Goal: Task Accomplishment & Management: Use online tool/utility

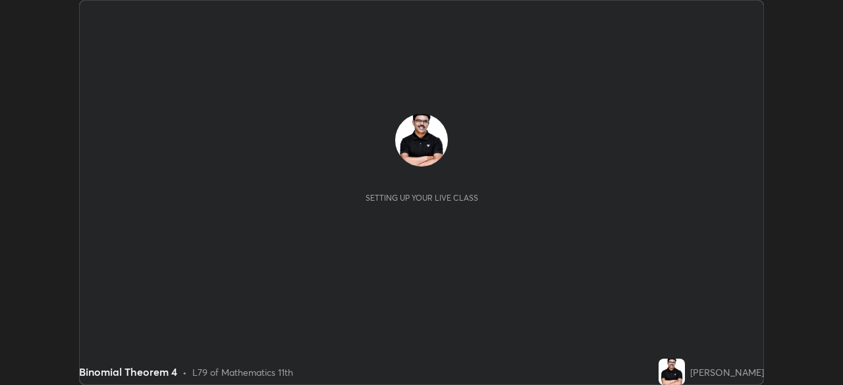
scroll to position [385, 843]
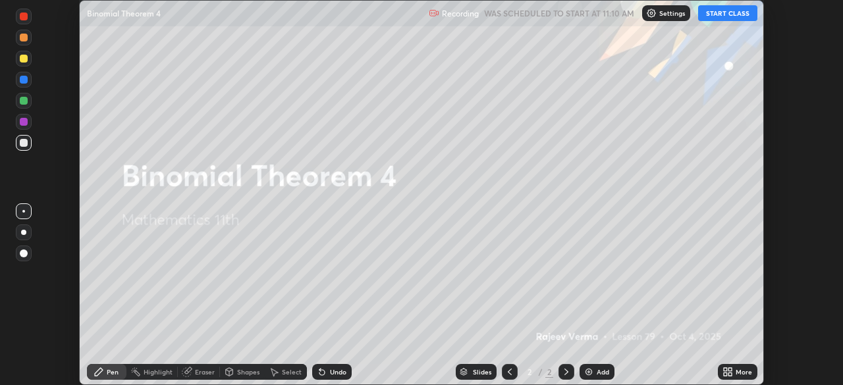
click at [533, 366] on div "2 / 2" at bounding box center [538, 372] width 30 height 12
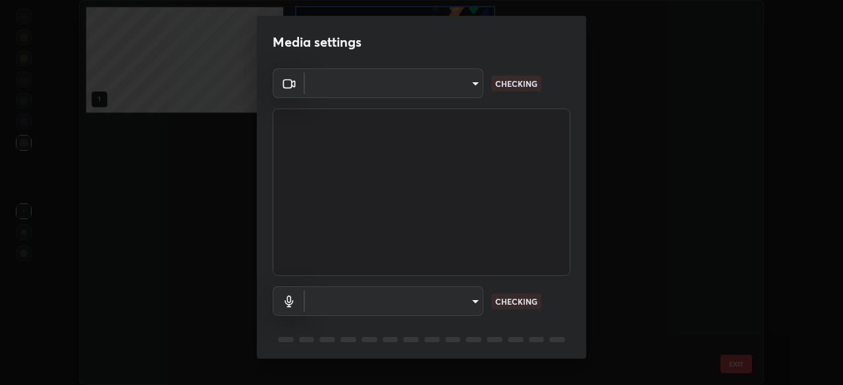
scroll to position [47, 0]
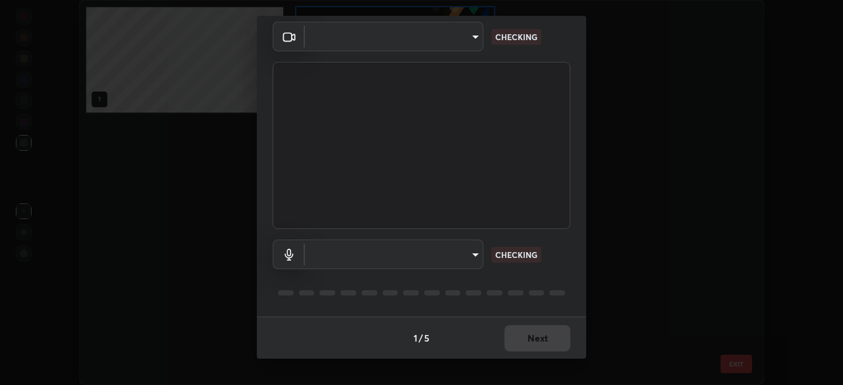
type input "c35a285883de36ed13854a1fbed0525b0d3f8b863e97d5e3b573df760e09333d"
click at [474, 254] on body "Erase all Binomial Theorem 4 Recording WAS SCHEDULED TO START AT 11:10 AM Setti…" at bounding box center [421, 192] width 843 height 385
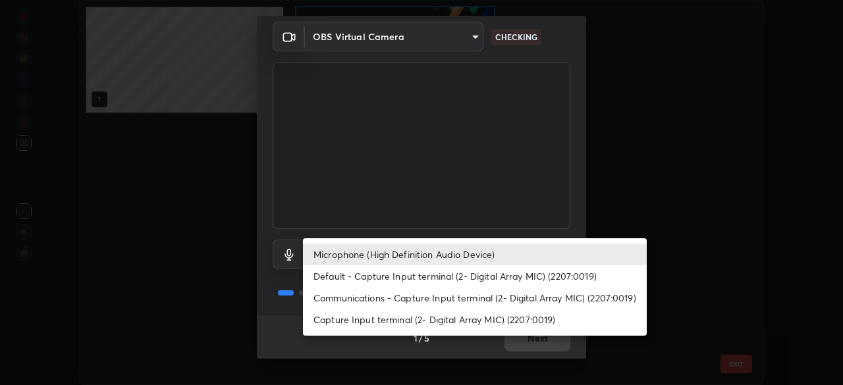
click at [446, 287] on li "Default - Capture Input terminal (2- Digital Array MIC) (2207:0019)" at bounding box center [475, 276] width 344 height 22
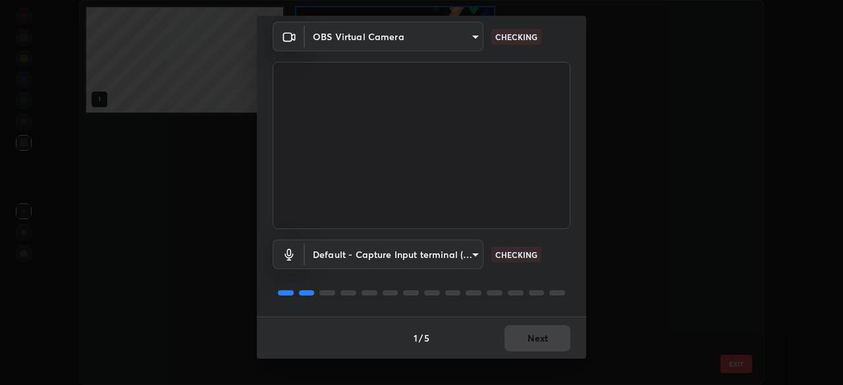
click at [469, 252] on body "Erase all Binomial Theorem 4 Recording WAS SCHEDULED TO START AT 11:10 AM Setti…" at bounding box center [421, 192] width 843 height 385
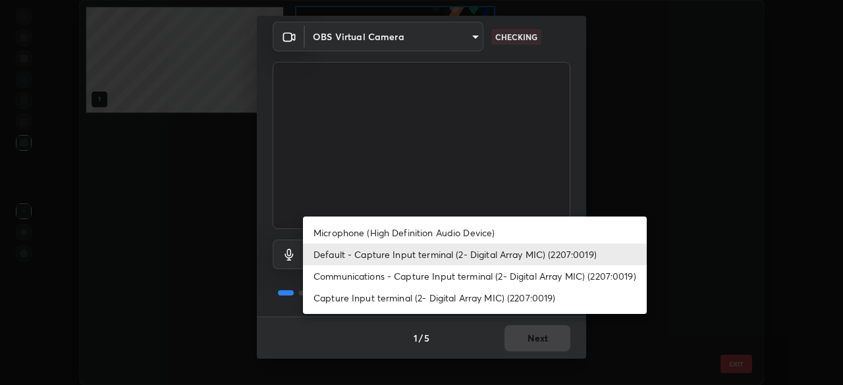
click at [441, 231] on li "Microphone (High Definition Audio Device)" at bounding box center [475, 233] width 344 height 22
type input "3d334ac0a462d559afaba984711ee6781e2bfd9c7b4003d7f15efc1d03da94cf"
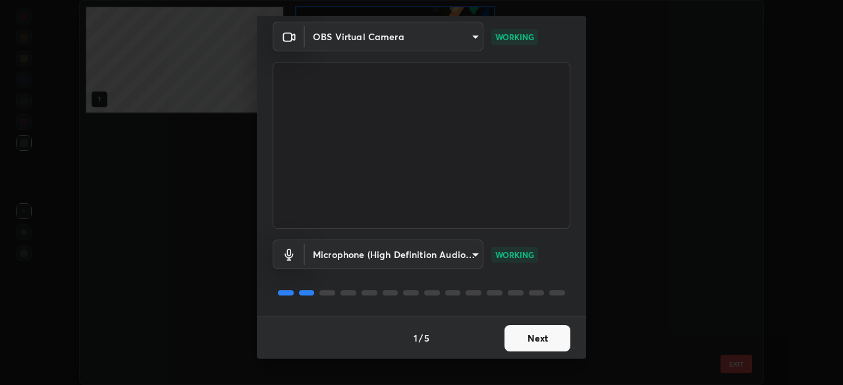
click at [548, 338] on button "Next" at bounding box center [538, 338] width 66 height 26
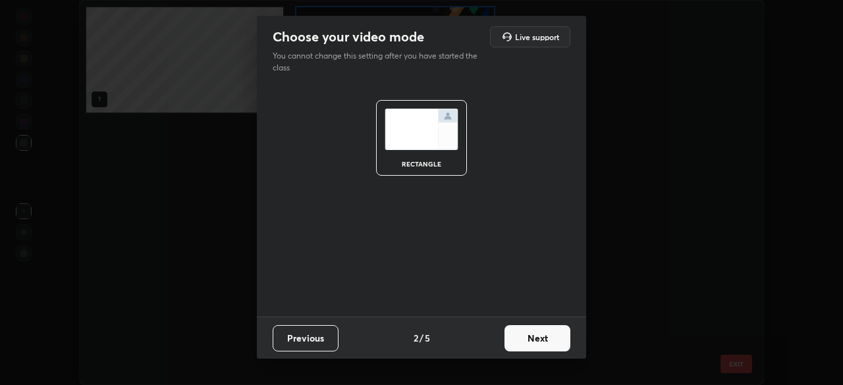
scroll to position [0, 0]
click at [551, 337] on button "Next" at bounding box center [538, 338] width 66 height 26
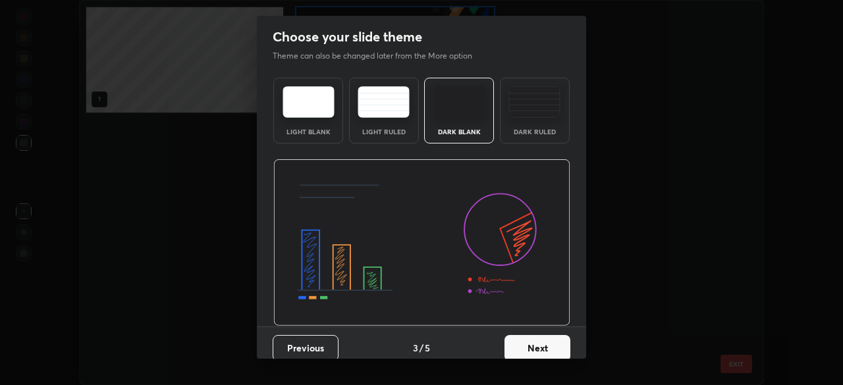
click at [557, 350] on button "Next" at bounding box center [538, 348] width 66 height 26
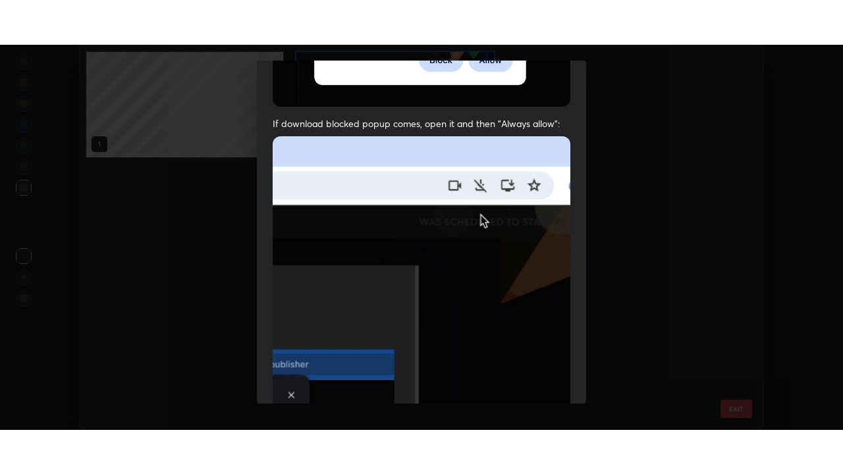
scroll to position [316, 0]
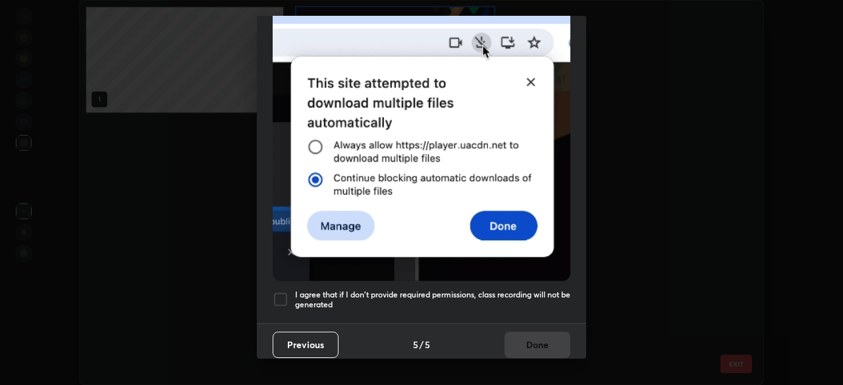
click at [286, 292] on div at bounding box center [281, 300] width 16 height 16
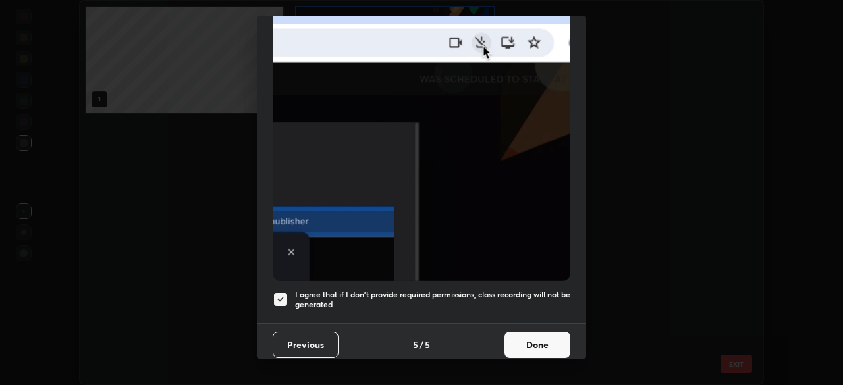
click at [538, 343] on button "Done" at bounding box center [538, 345] width 66 height 26
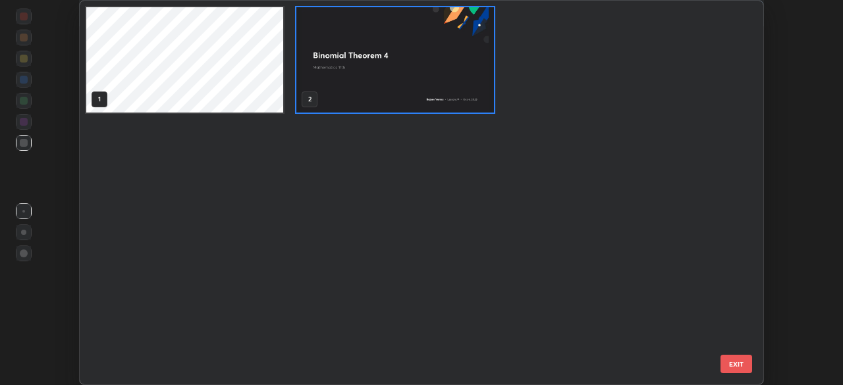
click at [478, 83] on img "grid" at bounding box center [394, 59] width 197 height 105
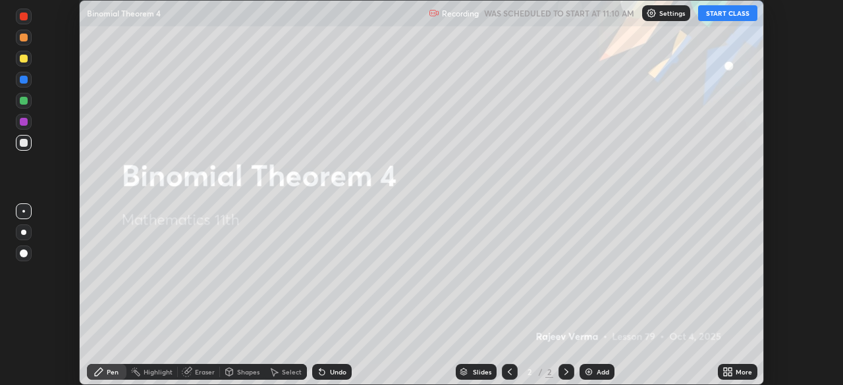
click at [478, 82] on img "grid" at bounding box center [394, 59] width 197 height 105
click at [598, 373] on div "Add" at bounding box center [603, 372] width 13 height 7
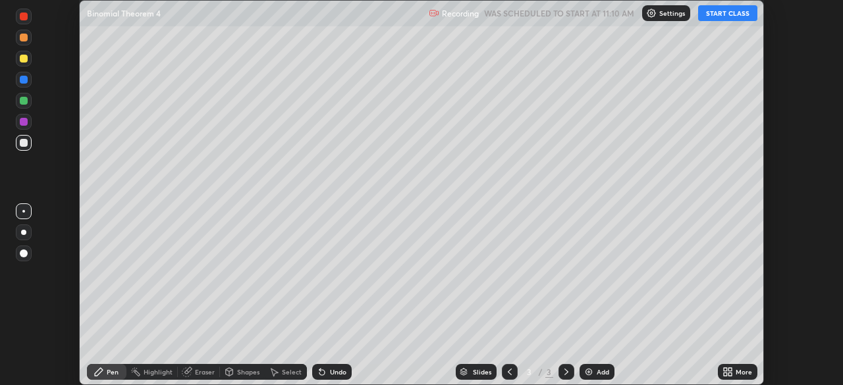
click at [731, 368] on icon at bounding box center [730, 369] width 3 height 3
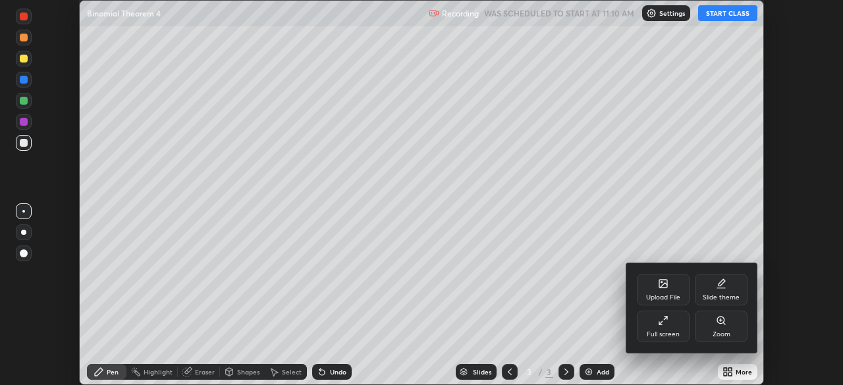
click at [667, 331] on div "Full screen" at bounding box center [663, 334] width 33 height 7
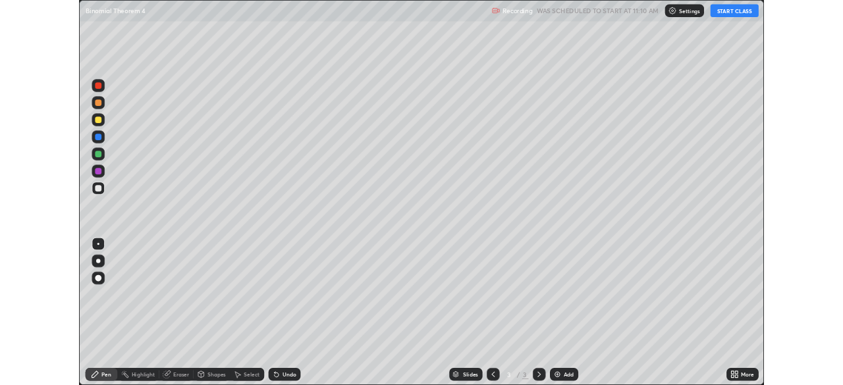
scroll to position [474, 843]
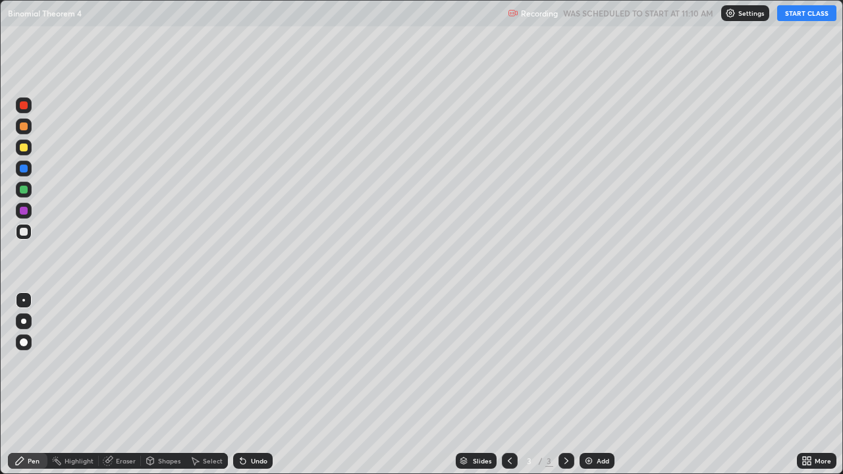
click at [590, 385] on img at bounding box center [589, 461] width 11 height 11
click at [588, 385] on img at bounding box center [589, 461] width 11 height 11
click at [586, 385] on img at bounding box center [589, 461] width 11 height 11
click at [585, 385] on img at bounding box center [589, 461] width 11 height 11
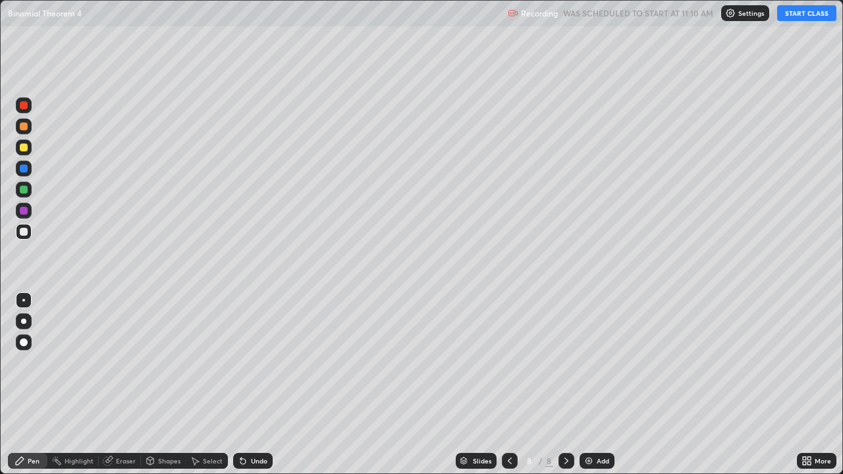
click at [566, 385] on icon at bounding box center [567, 461] width 4 height 7
click at [586, 385] on img at bounding box center [589, 461] width 11 height 11
click at [587, 385] on img at bounding box center [589, 461] width 11 height 11
click at [508, 385] on icon at bounding box center [509, 461] width 11 height 11
click at [510, 385] on icon at bounding box center [509, 461] width 11 height 11
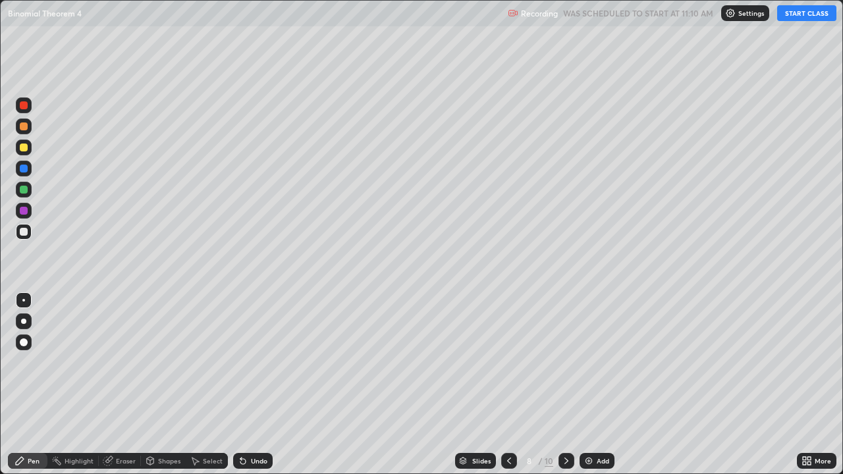
click at [508, 385] on icon at bounding box center [509, 461] width 11 height 11
click at [509, 385] on icon at bounding box center [509, 461] width 11 height 11
click at [508, 385] on icon at bounding box center [509, 461] width 11 height 11
click at [509, 385] on icon at bounding box center [509, 461] width 11 height 11
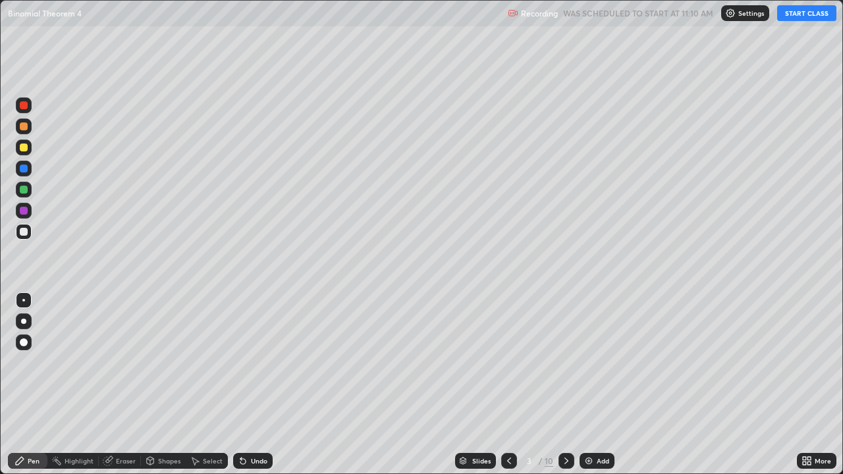
click at [509, 385] on icon at bounding box center [509, 461] width 11 height 11
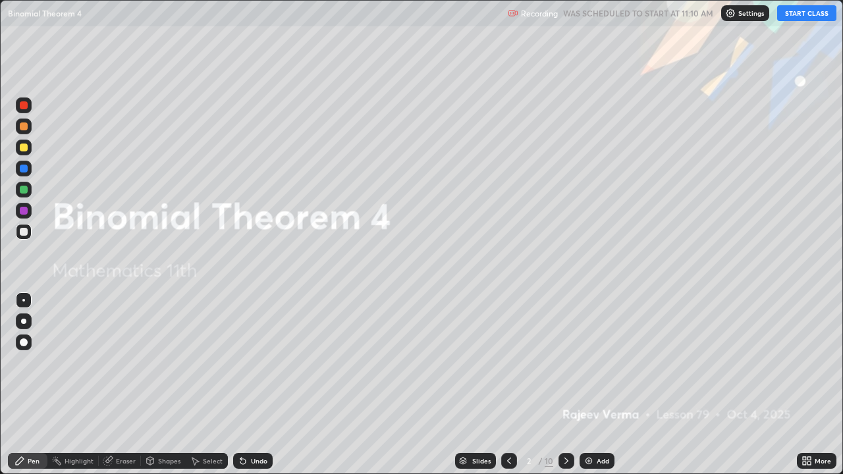
click at [509, 385] on icon at bounding box center [509, 461] width 11 height 11
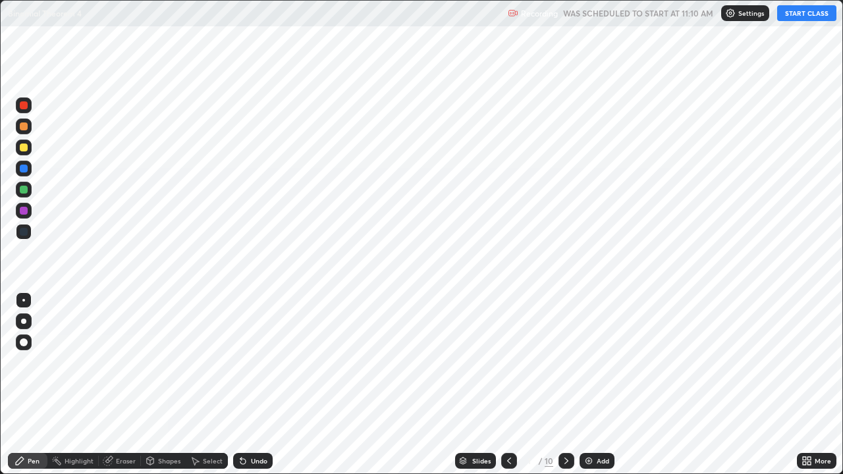
click at [514, 385] on div at bounding box center [509, 461] width 16 height 16
click at [515, 385] on div at bounding box center [509, 461] width 16 height 16
click at [565, 385] on icon at bounding box center [566, 461] width 11 height 11
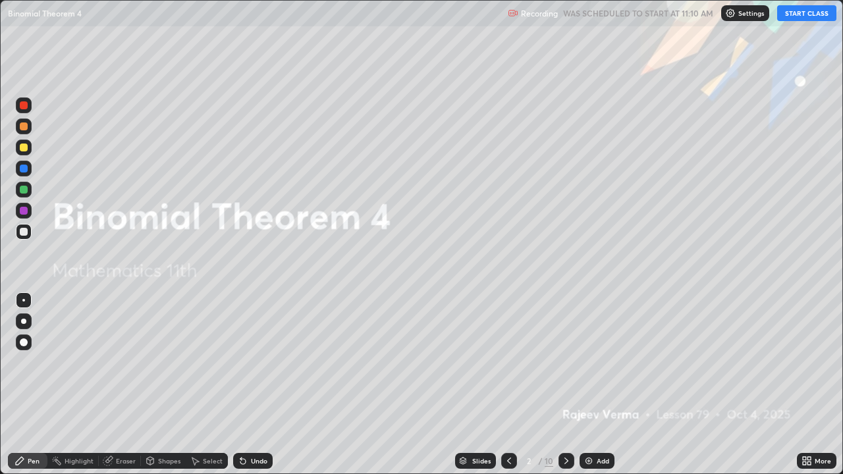
click at [565, 385] on icon at bounding box center [566, 461] width 11 height 11
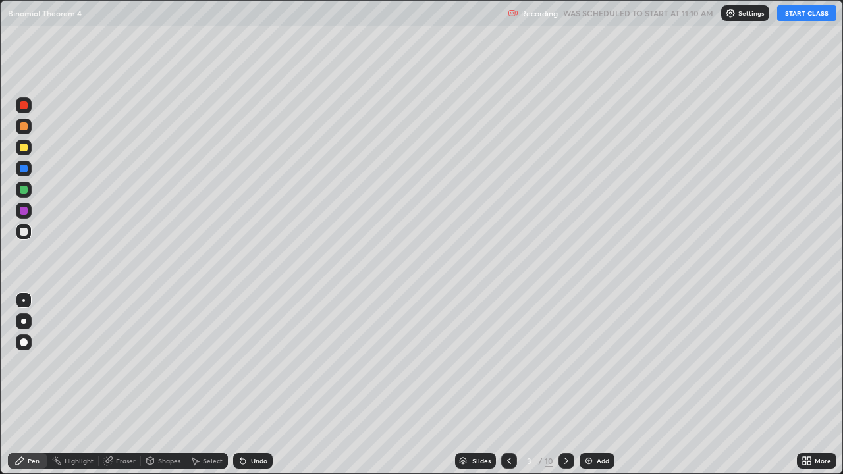
click at [125, 385] on div "Eraser" at bounding box center [120, 461] width 42 height 16
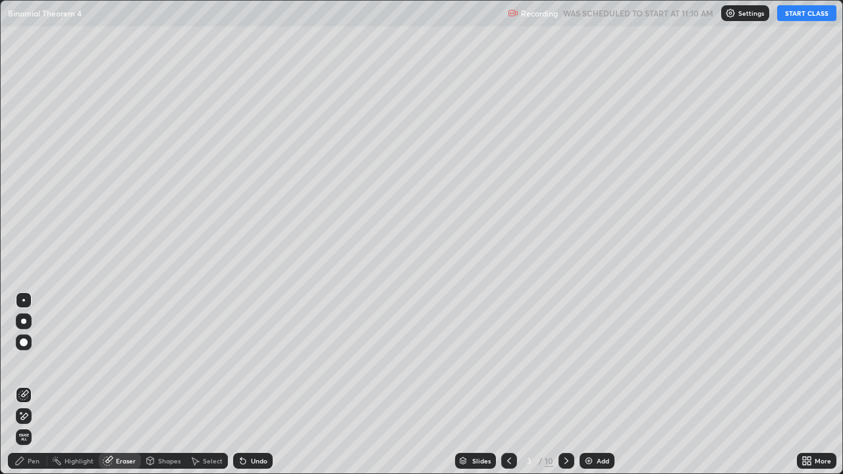
click at [28, 385] on icon at bounding box center [23, 416] width 11 height 11
click at [34, 385] on div "Pen" at bounding box center [34, 461] width 12 height 7
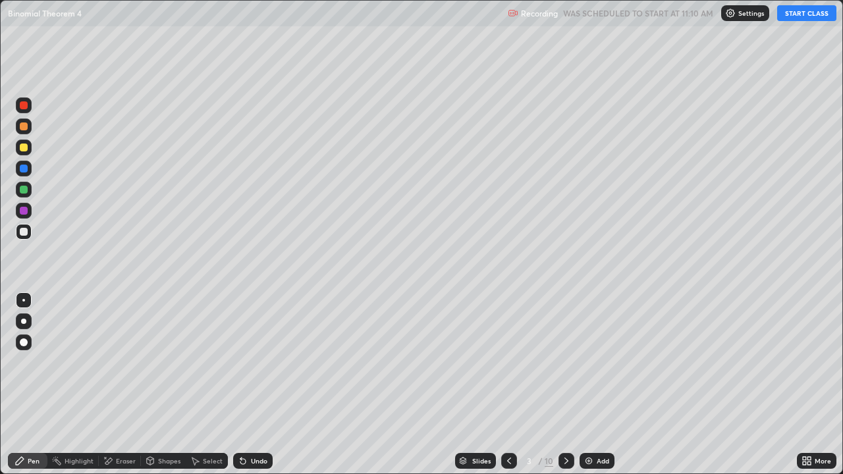
click at [25, 188] on div at bounding box center [24, 190] width 8 height 8
click at [808, 12] on button "START CLASS" at bounding box center [806, 13] width 59 height 16
click at [27, 148] on div at bounding box center [24, 148] width 8 height 8
click at [256, 385] on div "Undo" at bounding box center [253, 461] width 40 height 16
click at [257, 385] on div "Undo" at bounding box center [259, 461] width 16 height 7
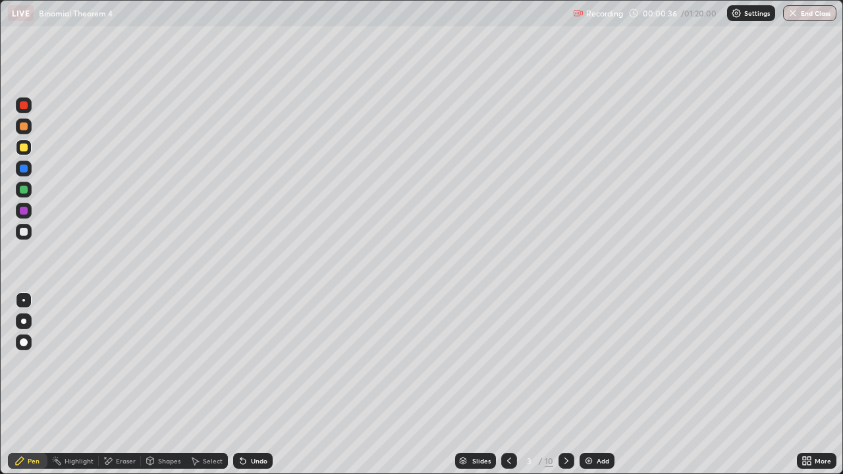
click at [255, 385] on div "Undo" at bounding box center [253, 461] width 40 height 16
click at [256, 385] on div "Undo" at bounding box center [250, 461] width 45 height 26
click at [24, 231] on div at bounding box center [24, 232] width 8 height 8
click at [252, 385] on div "Undo" at bounding box center [259, 461] width 16 height 7
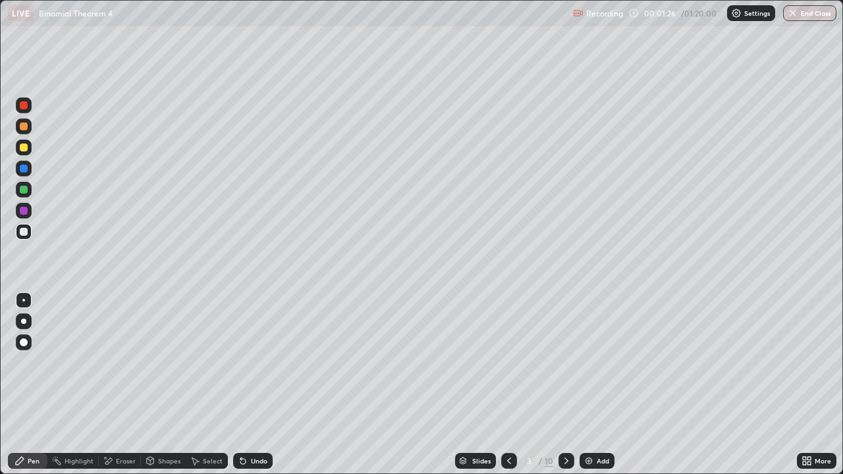
click at [260, 385] on div "Undo" at bounding box center [259, 461] width 16 height 7
click at [258, 385] on div "Undo" at bounding box center [259, 461] width 16 height 7
click at [248, 385] on div "Undo" at bounding box center [253, 461] width 40 height 16
click at [245, 385] on div "Undo" at bounding box center [253, 461] width 40 height 16
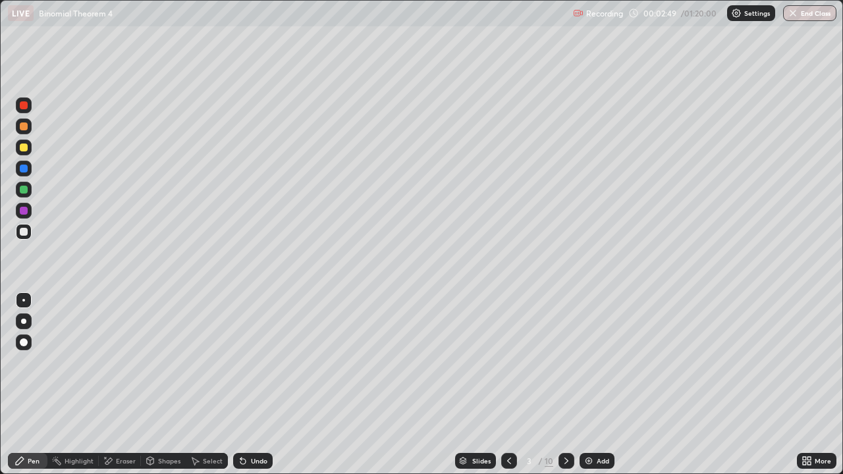
click at [240, 385] on div "Undo" at bounding box center [253, 461] width 40 height 16
click at [239, 385] on div "Undo" at bounding box center [253, 461] width 40 height 16
click at [238, 385] on div "Undo" at bounding box center [253, 461] width 40 height 16
click at [237, 385] on div "Undo" at bounding box center [253, 461] width 40 height 16
click at [238, 385] on icon at bounding box center [243, 461] width 11 height 11
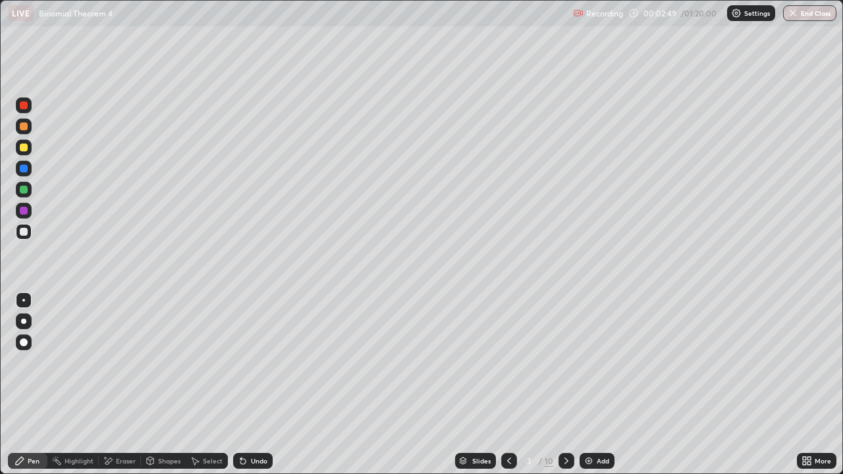
click at [235, 385] on div "Undo" at bounding box center [253, 461] width 40 height 16
click at [236, 385] on div "Undo" at bounding box center [253, 461] width 40 height 16
click at [240, 385] on icon at bounding box center [243, 461] width 11 height 11
click at [246, 385] on div "Undo" at bounding box center [253, 461] width 40 height 16
click at [250, 385] on div "Undo" at bounding box center [253, 461] width 40 height 16
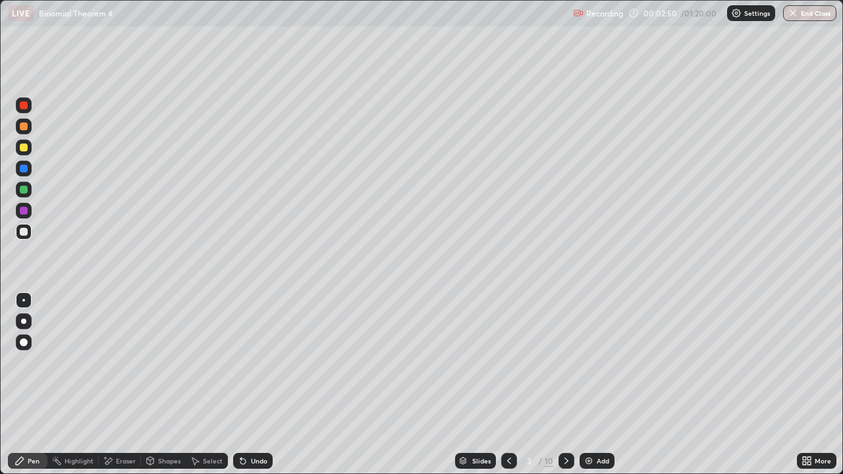
click at [251, 385] on div "Undo" at bounding box center [253, 461] width 40 height 16
click at [254, 385] on div "Undo" at bounding box center [253, 461] width 40 height 16
click at [253, 385] on div "Undo" at bounding box center [253, 461] width 40 height 16
click at [251, 385] on div "Undo" at bounding box center [253, 461] width 40 height 16
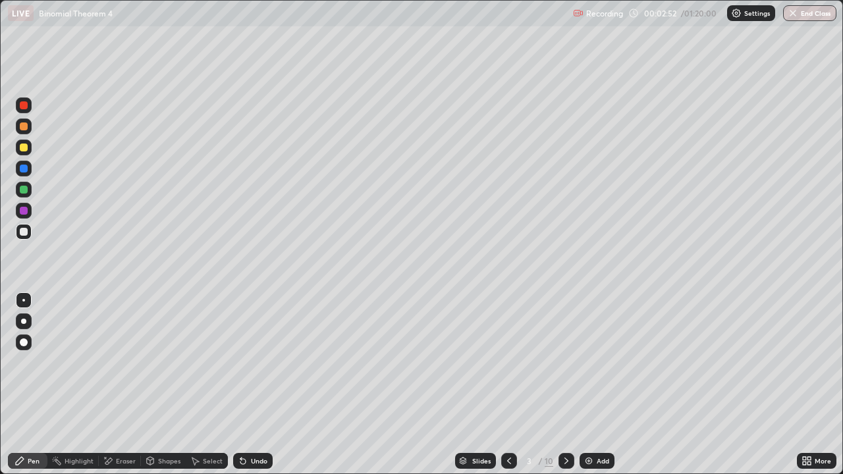
click at [256, 385] on div "Undo" at bounding box center [259, 461] width 16 height 7
click at [565, 385] on icon at bounding box center [566, 461] width 11 height 11
click at [24, 148] on div at bounding box center [24, 148] width 8 height 8
click at [25, 128] on div at bounding box center [24, 127] width 8 height 8
click at [254, 385] on div "Undo" at bounding box center [253, 461] width 40 height 16
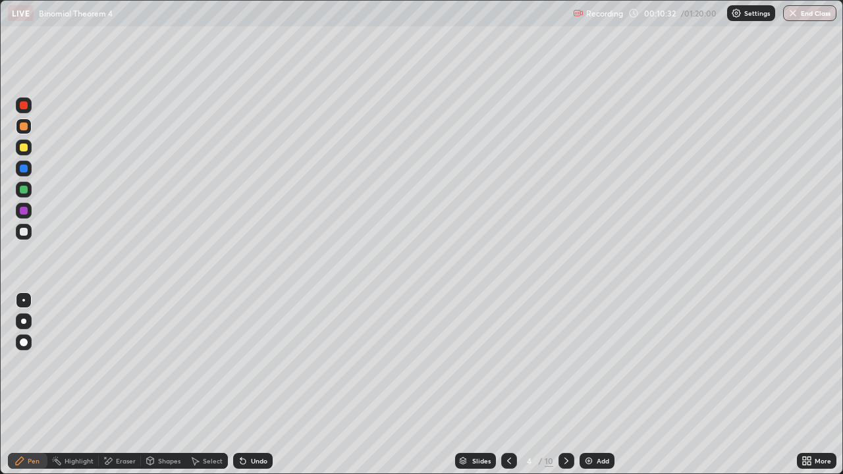
click at [251, 385] on div "Undo" at bounding box center [259, 461] width 16 height 7
click at [248, 385] on div "Undo" at bounding box center [253, 461] width 40 height 16
click at [253, 385] on div "Undo" at bounding box center [259, 461] width 16 height 7
click at [256, 385] on div "Undo" at bounding box center [259, 461] width 16 height 7
click at [258, 385] on div "Undo" at bounding box center [259, 461] width 16 height 7
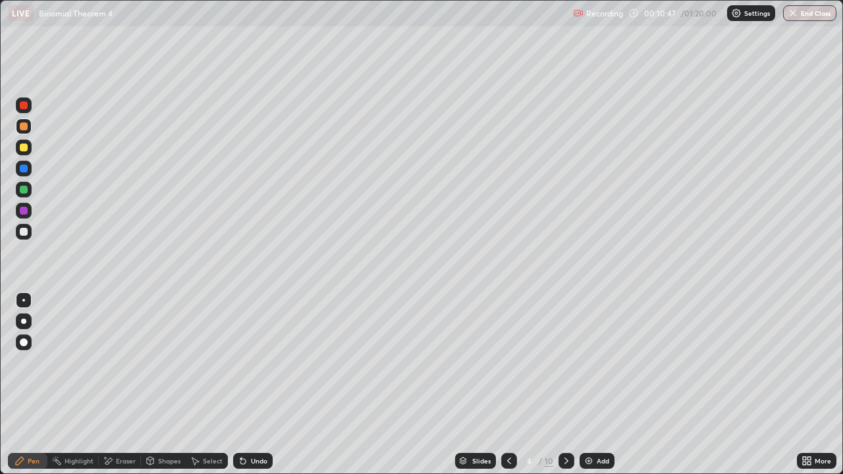
click at [165, 385] on div "Shapes" at bounding box center [169, 461] width 22 height 7
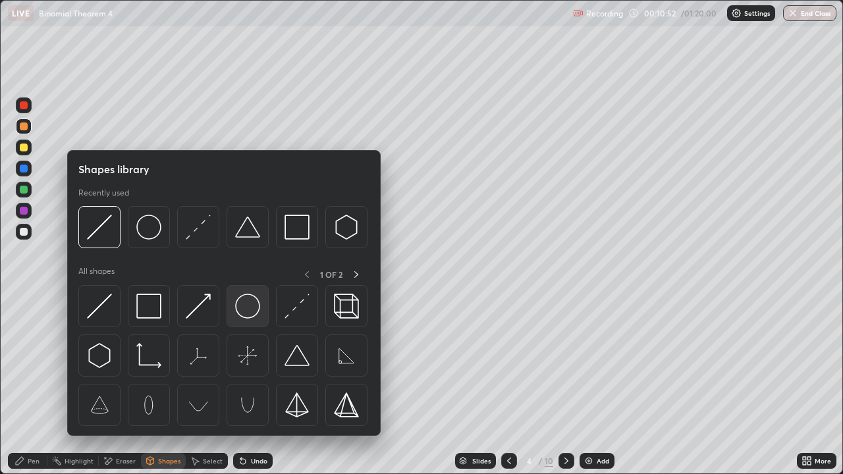
click at [242, 312] on img at bounding box center [247, 306] width 25 height 25
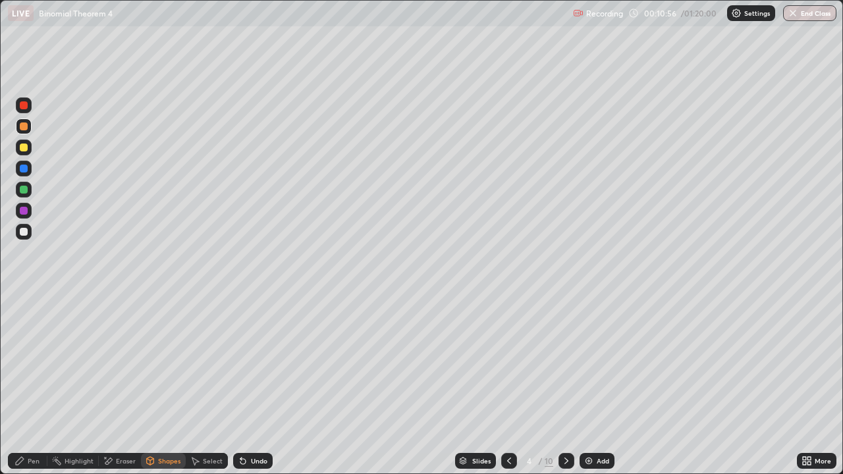
click at [42, 385] on div "Pen" at bounding box center [28, 461] width 40 height 16
click at [24, 233] on div at bounding box center [24, 232] width 8 height 8
click at [258, 385] on div "Undo" at bounding box center [259, 461] width 16 height 7
click at [257, 385] on div "Undo" at bounding box center [253, 461] width 40 height 16
click at [39, 385] on div "Pen" at bounding box center [34, 461] width 12 height 7
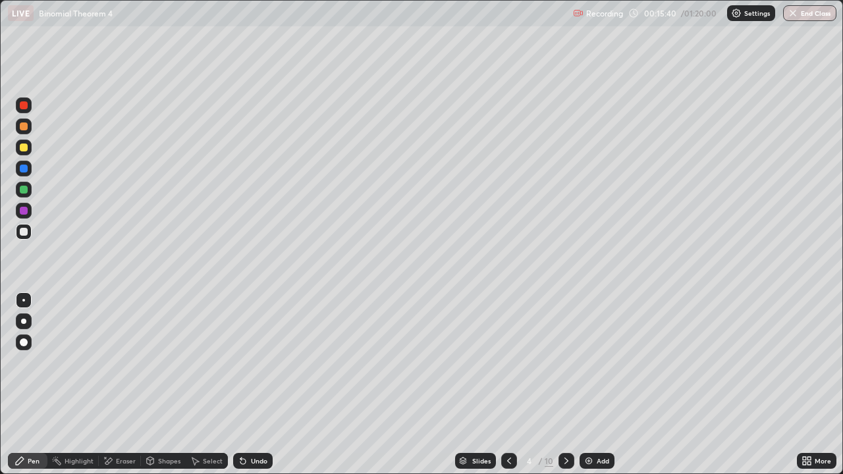
click at [569, 385] on div at bounding box center [567, 461] width 16 height 16
click at [120, 385] on div "Eraser" at bounding box center [120, 461] width 42 height 16
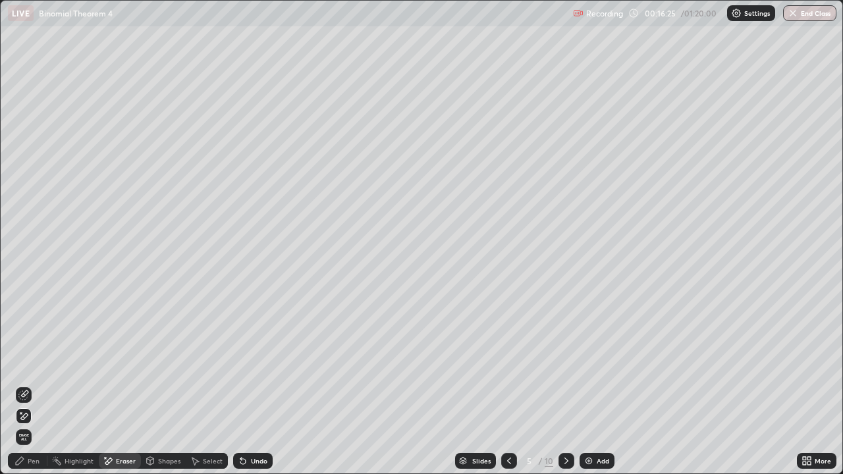
click at [32, 385] on div "Pen" at bounding box center [34, 461] width 12 height 7
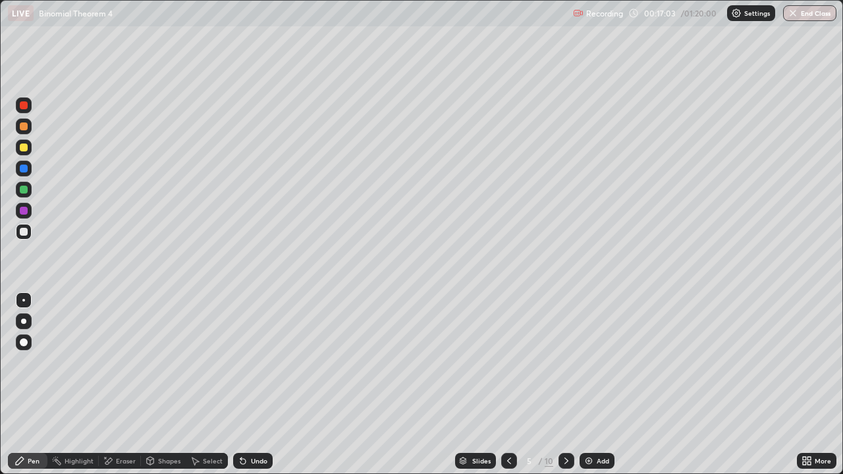
click at [254, 385] on div "Undo" at bounding box center [253, 461] width 40 height 16
click at [121, 385] on div "Eraser" at bounding box center [126, 461] width 20 height 7
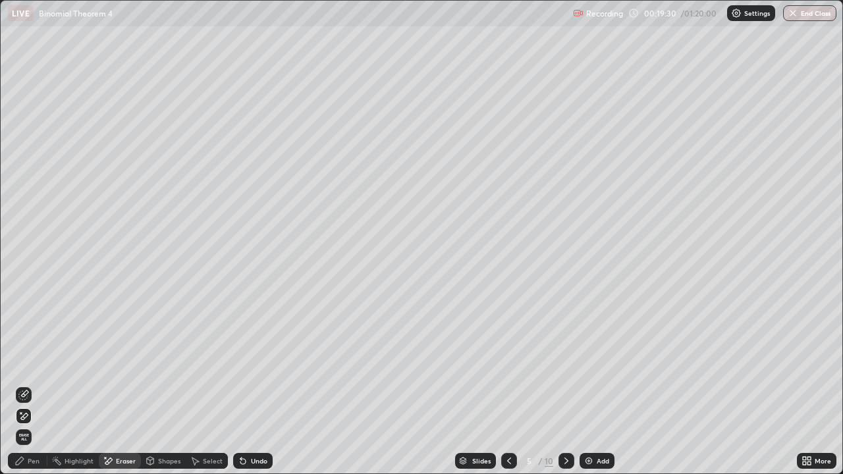
click at [40, 385] on div "Pen" at bounding box center [28, 461] width 40 height 16
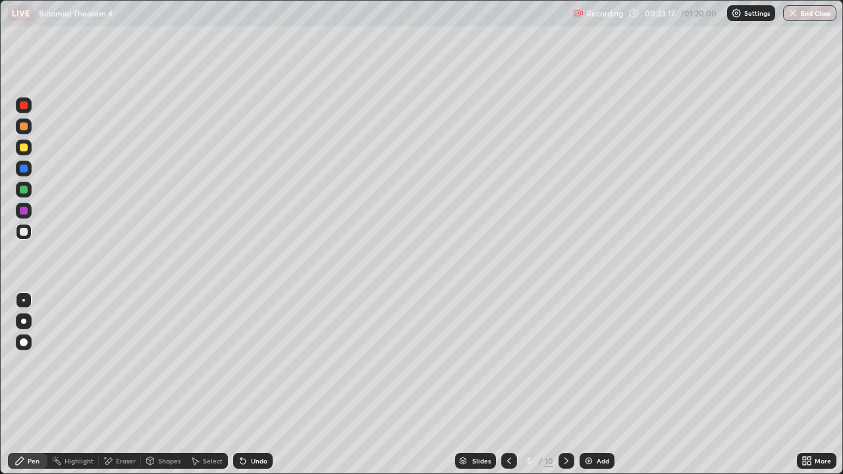
click at [511, 385] on icon at bounding box center [509, 461] width 11 height 11
click at [509, 385] on icon at bounding box center [509, 461] width 11 height 11
click at [565, 385] on icon at bounding box center [566, 461] width 11 height 11
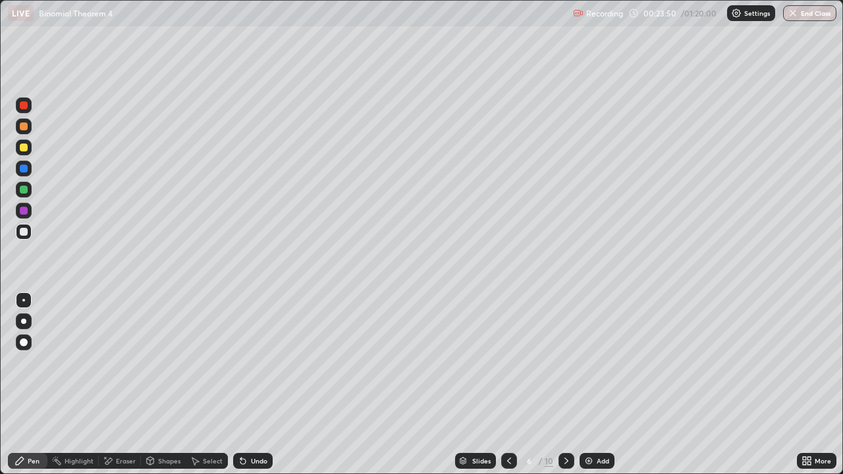
click at [24, 188] on div at bounding box center [24, 190] width 8 height 8
click at [245, 385] on icon at bounding box center [243, 461] width 11 height 11
click at [251, 385] on div "Undo" at bounding box center [259, 461] width 16 height 7
click at [25, 147] on div at bounding box center [24, 148] width 8 height 8
click at [26, 190] on div at bounding box center [24, 190] width 8 height 8
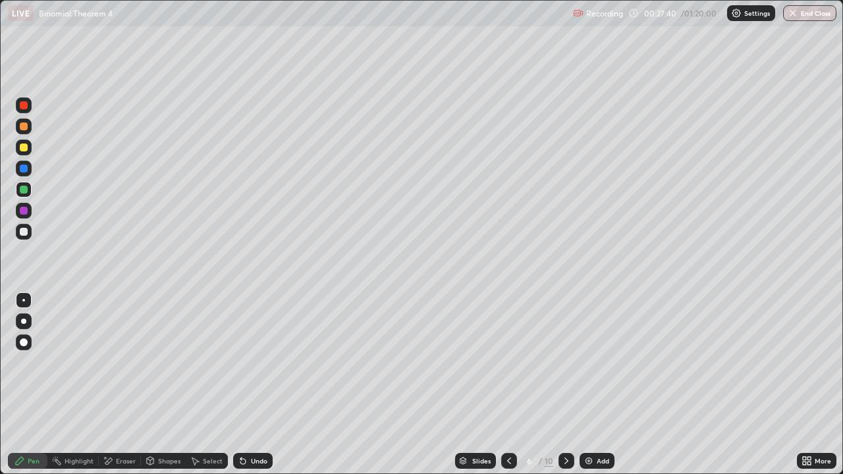
click at [121, 385] on div "Eraser" at bounding box center [126, 461] width 20 height 7
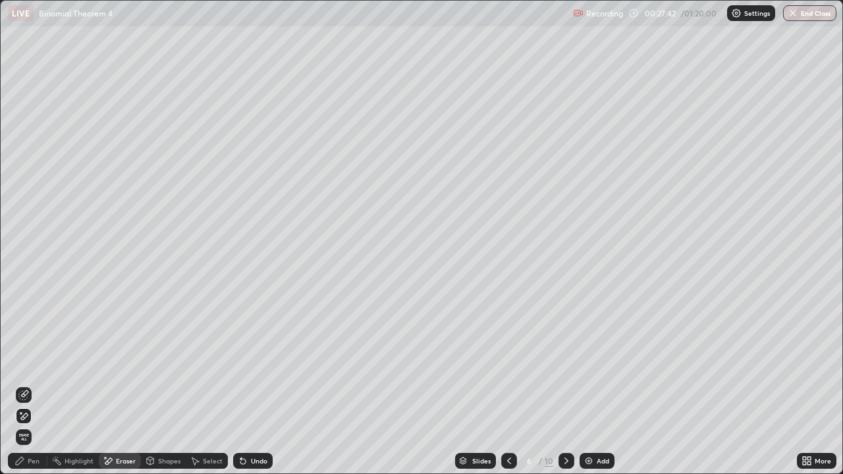
click at [38, 385] on div "Pen" at bounding box center [34, 461] width 12 height 7
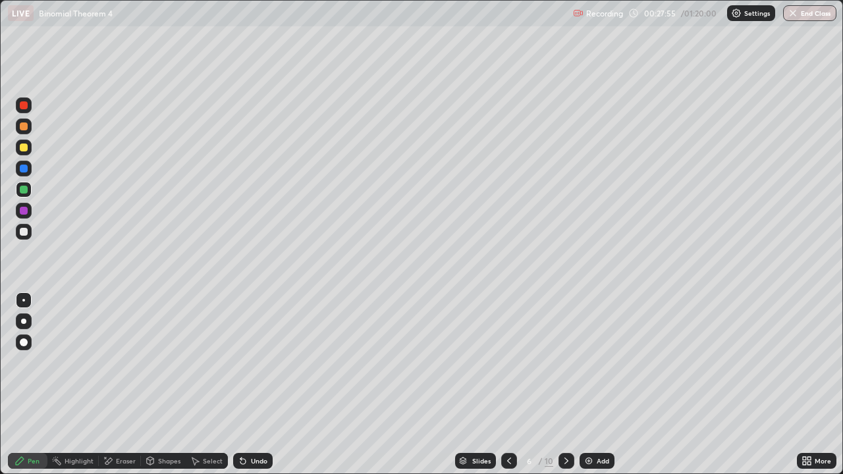
click at [22, 230] on div at bounding box center [24, 232] width 8 height 8
click at [123, 385] on div "Eraser" at bounding box center [126, 461] width 20 height 7
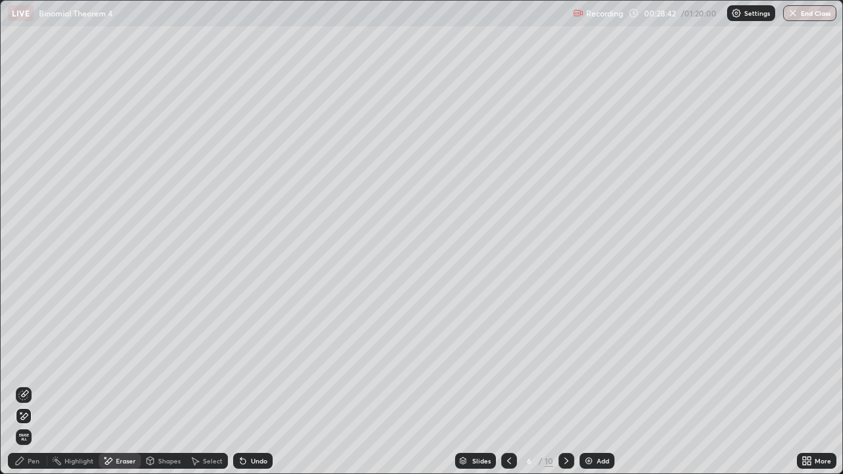
click at [28, 385] on icon at bounding box center [23, 395] width 11 height 11
click at [35, 385] on div "Pen" at bounding box center [34, 461] width 12 height 7
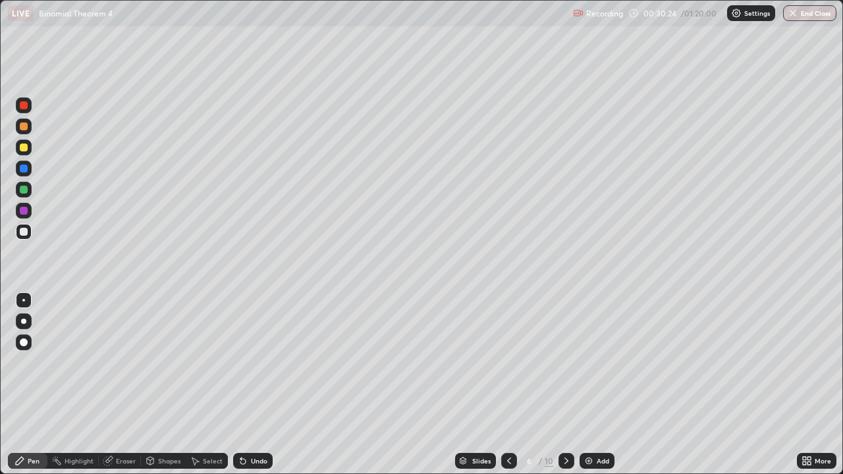
click at [22, 147] on div at bounding box center [24, 148] width 8 height 8
click at [128, 385] on div "Eraser" at bounding box center [126, 461] width 20 height 7
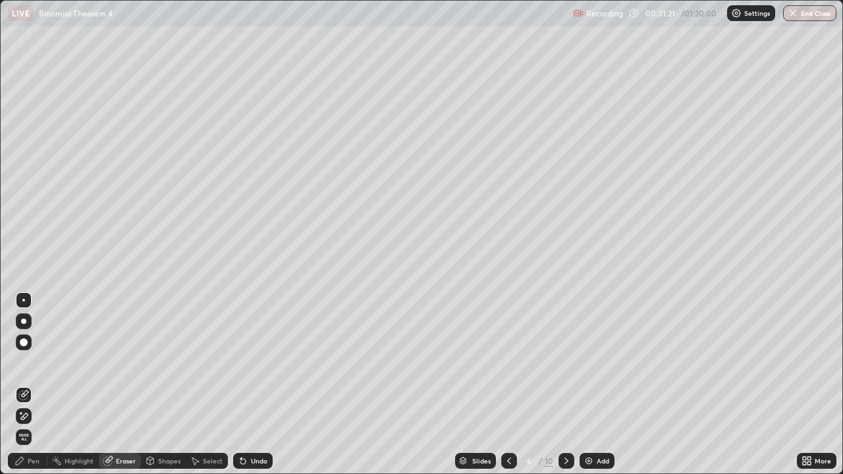
click at [36, 385] on div "Pen" at bounding box center [34, 461] width 12 height 7
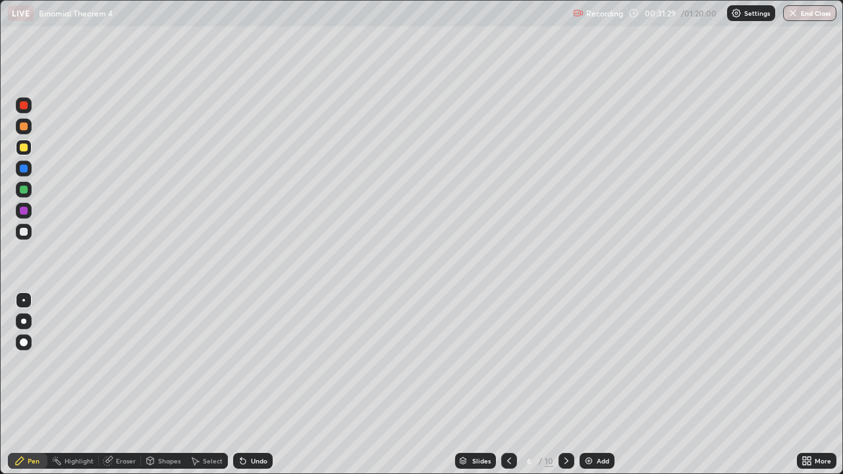
click at [22, 233] on div at bounding box center [24, 232] width 8 height 8
click at [564, 385] on div at bounding box center [567, 461] width 16 height 16
click at [26, 147] on div at bounding box center [24, 148] width 8 height 8
click at [26, 123] on div at bounding box center [24, 127] width 8 height 8
click at [26, 145] on div at bounding box center [24, 148] width 8 height 8
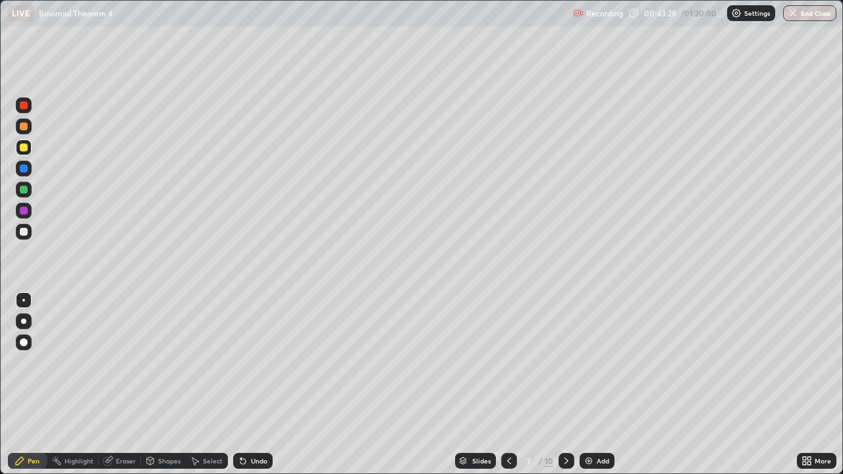
click at [23, 191] on div at bounding box center [24, 190] width 8 height 8
click at [133, 385] on div "Eraser" at bounding box center [126, 461] width 20 height 7
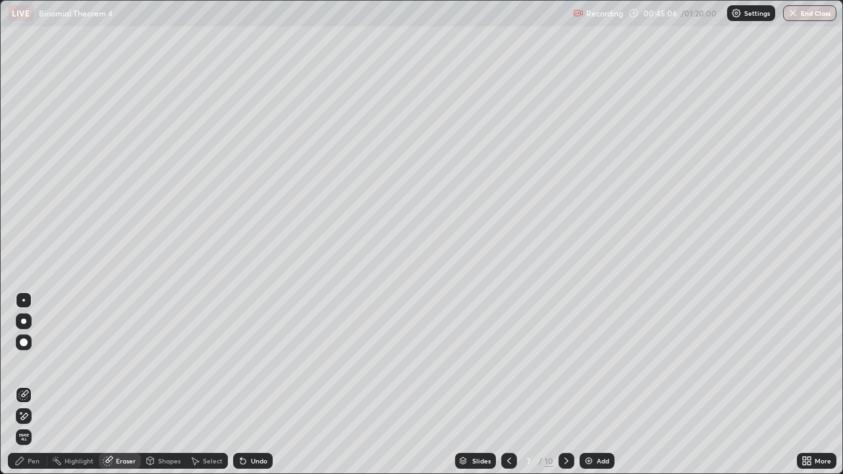
click at [37, 385] on div "Pen" at bounding box center [34, 461] width 12 height 7
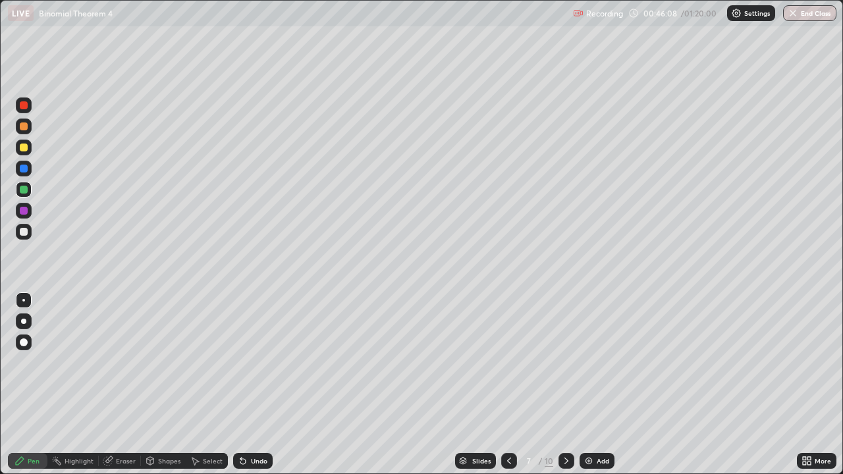
click at [123, 385] on div "Eraser" at bounding box center [126, 461] width 20 height 7
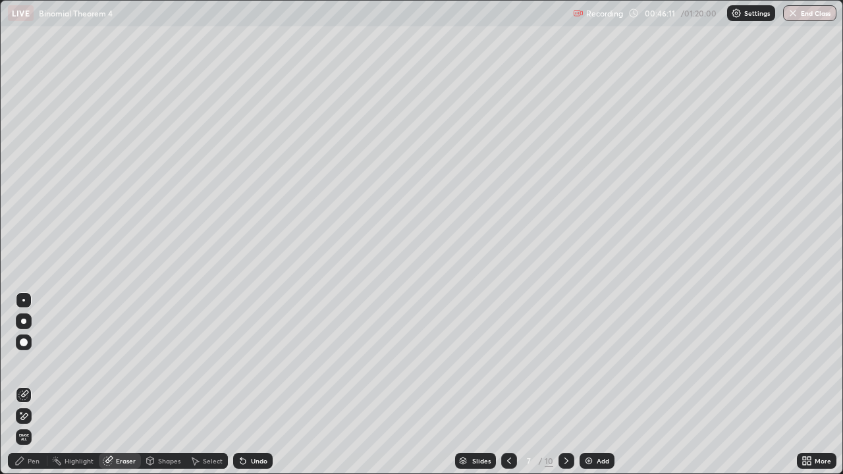
click at [31, 385] on div "Pen" at bounding box center [34, 461] width 12 height 7
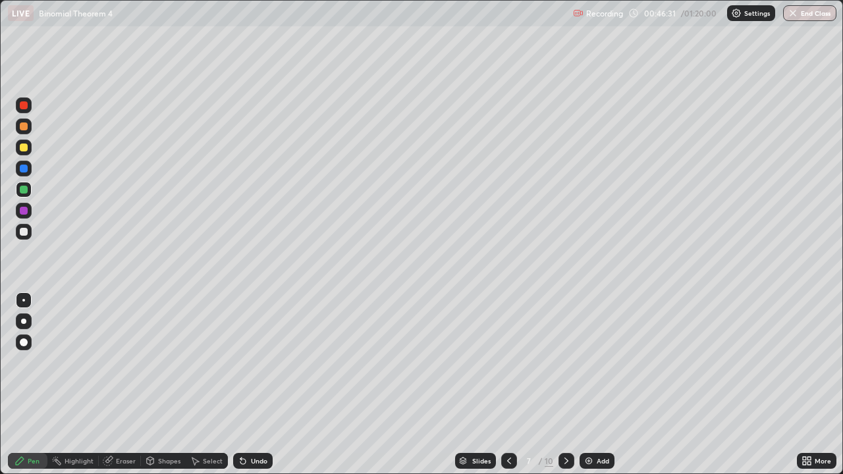
click at [258, 385] on div "Undo" at bounding box center [259, 461] width 16 height 7
click at [26, 235] on div at bounding box center [24, 232] width 8 height 8
click at [129, 385] on div "Eraser" at bounding box center [126, 461] width 20 height 7
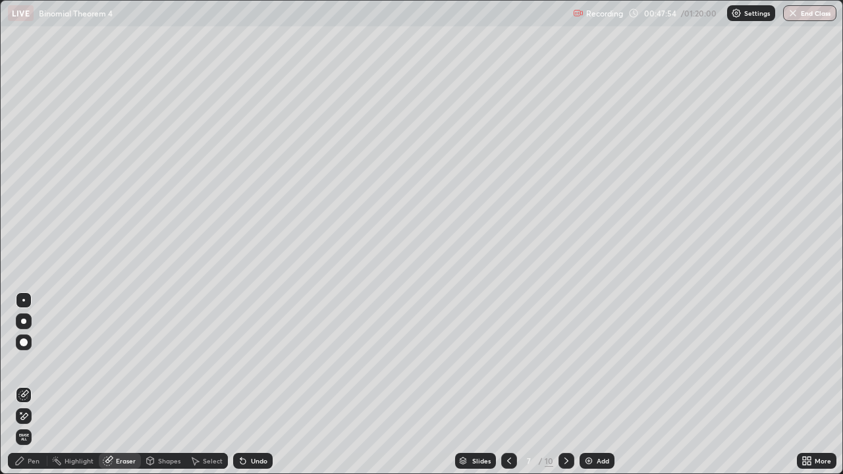
click at [31, 385] on div "Pen" at bounding box center [34, 461] width 12 height 7
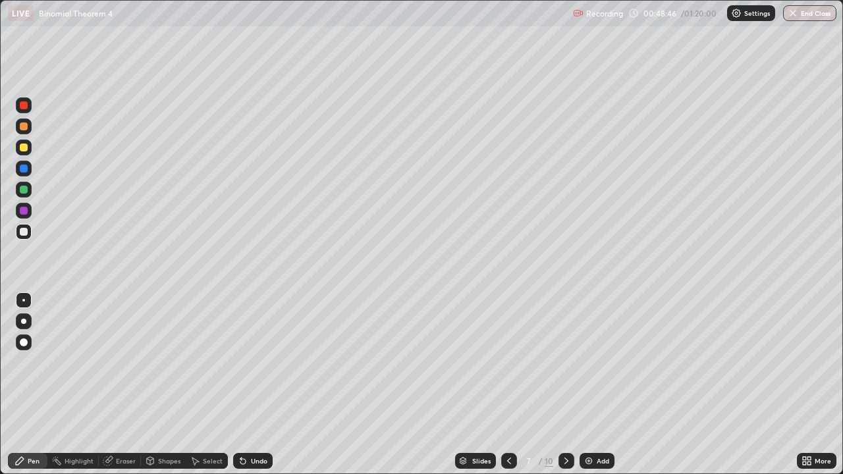
click at [128, 385] on div "Eraser" at bounding box center [126, 461] width 20 height 7
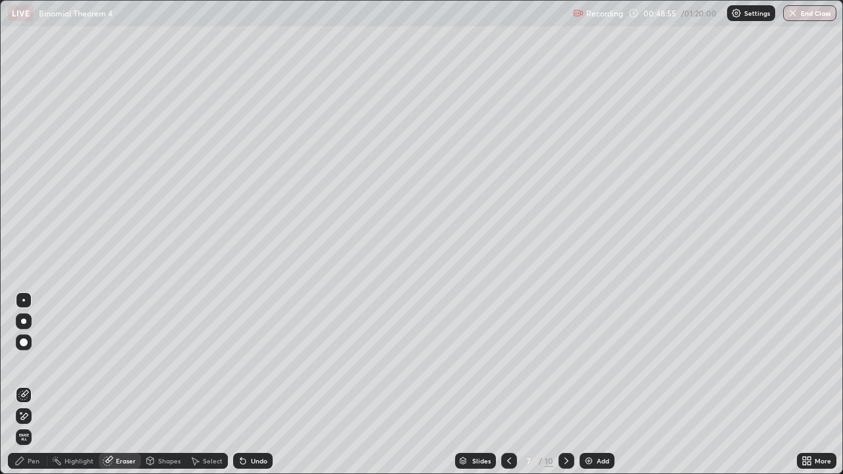
click at [36, 385] on div "Pen" at bounding box center [34, 461] width 12 height 7
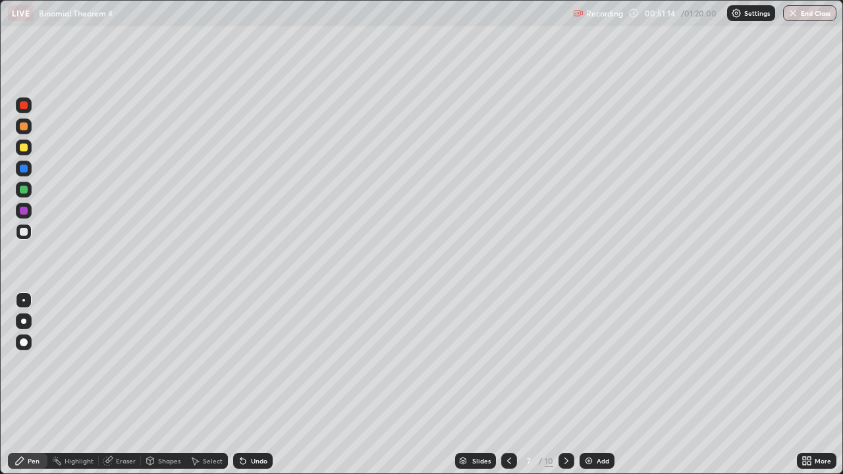
click at [117, 385] on div "Eraser" at bounding box center [126, 461] width 20 height 7
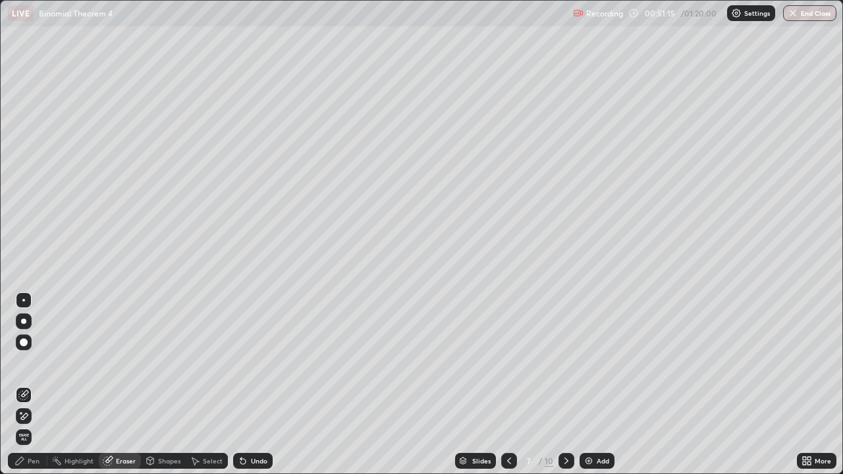
click at [24, 385] on icon at bounding box center [23, 416] width 11 height 11
click at [39, 385] on div "Pen" at bounding box center [34, 461] width 12 height 7
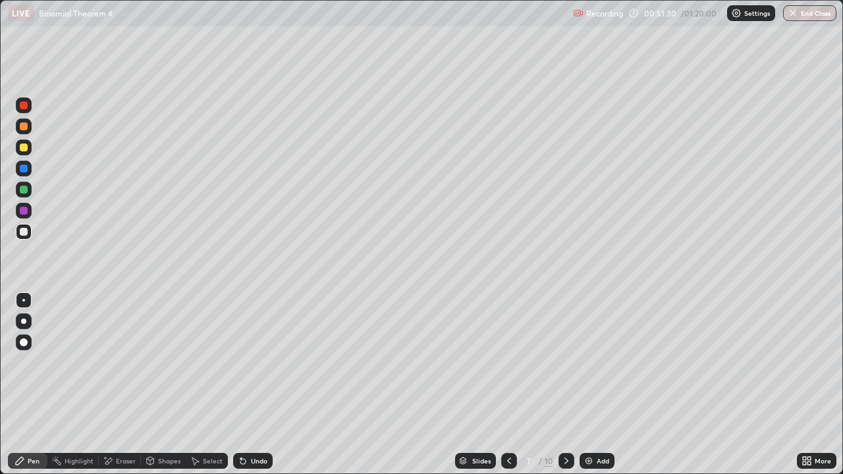
click at [26, 145] on div at bounding box center [24, 148] width 8 height 8
click at [24, 233] on div at bounding box center [24, 232] width 8 height 8
click at [121, 385] on div "Eraser" at bounding box center [126, 461] width 20 height 7
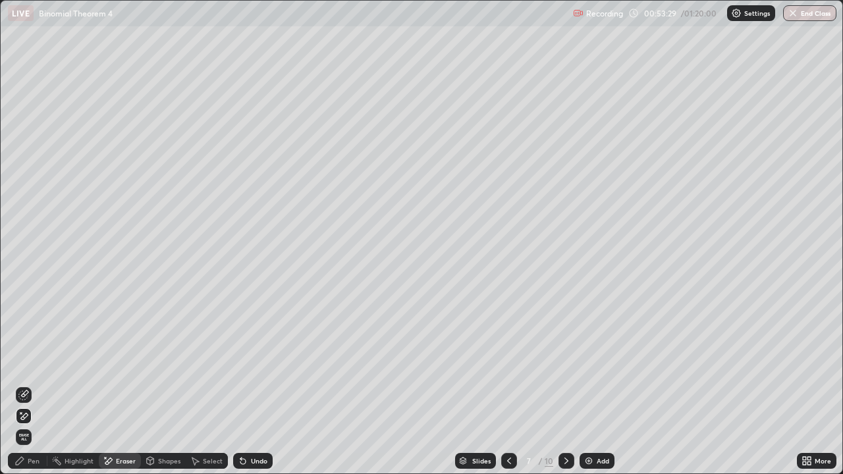
click at [36, 385] on div "Pen" at bounding box center [34, 461] width 12 height 7
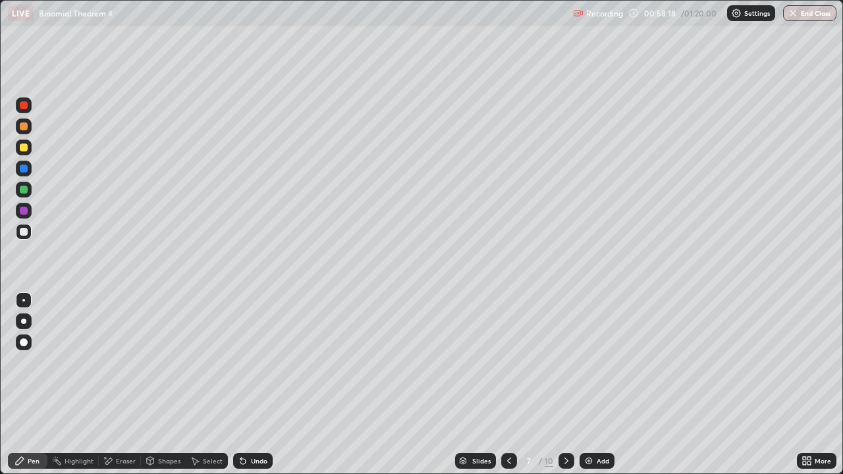
click at [567, 385] on icon at bounding box center [566, 461] width 11 height 11
click at [24, 146] on div at bounding box center [24, 148] width 8 height 8
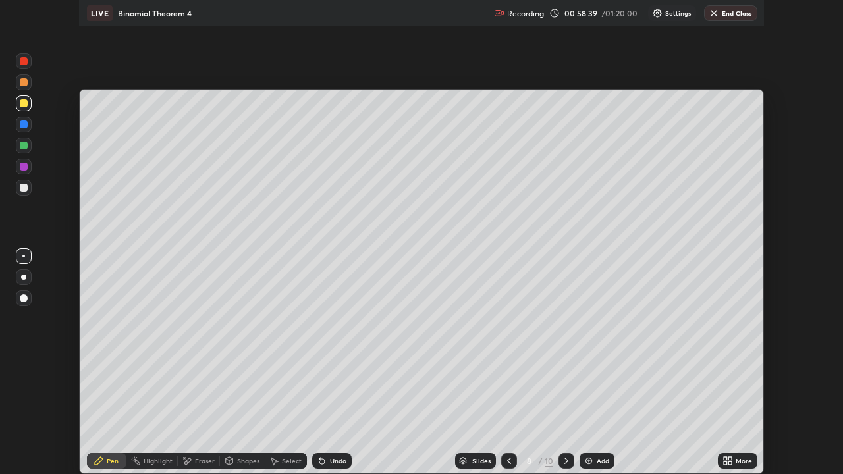
scroll to position [65493, 65035]
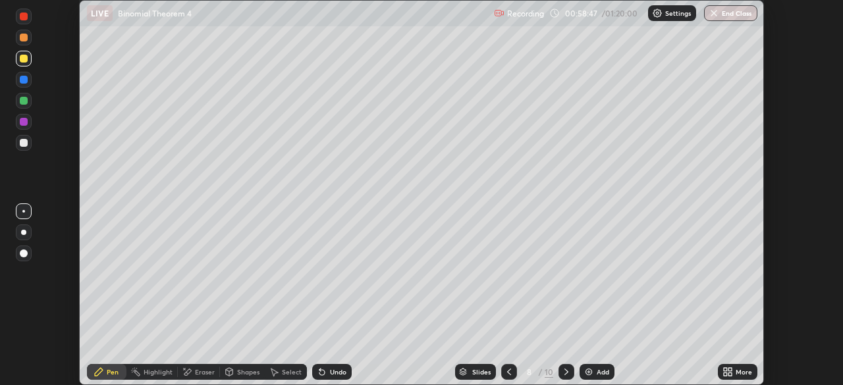
click at [725, 370] on icon at bounding box center [725, 369] width 3 height 3
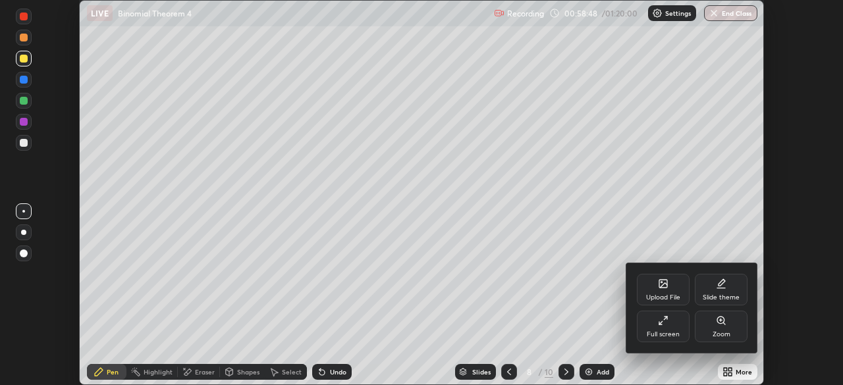
click at [657, 332] on div "Full screen" at bounding box center [663, 334] width 33 height 7
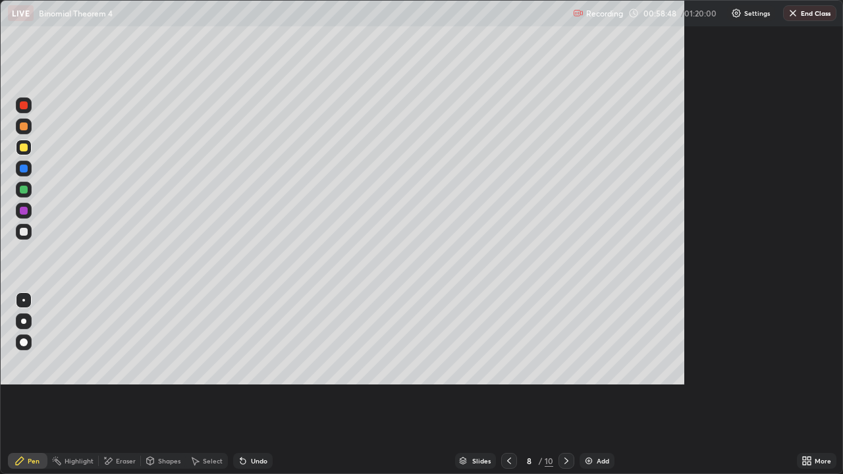
scroll to position [474, 843]
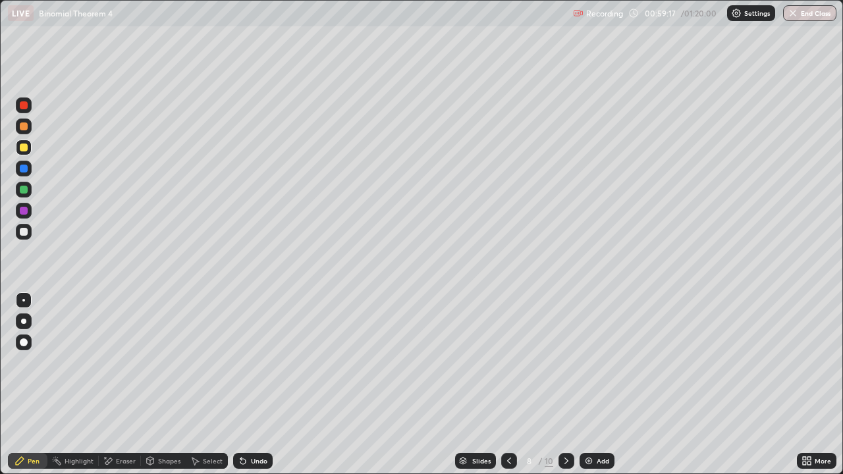
click at [26, 231] on div at bounding box center [24, 232] width 8 height 8
click at [23, 145] on div at bounding box center [24, 148] width 8 height 8
click at [24, 125] on div at bounding box center [24, 127] width 8 height 8
click at [121, 385] on div "Eraser" at bounding box center [126, 461] width 20 height 7
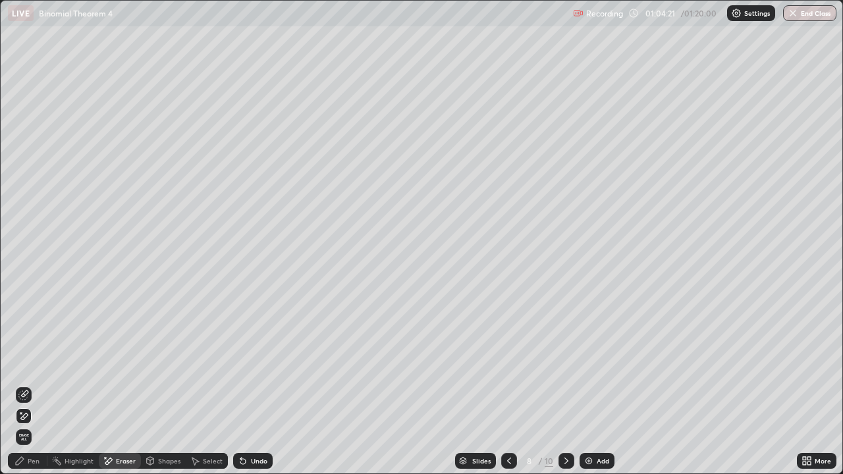
click at [21, 385] on icon at bounding box center [20, 412] width 1 height 1
click at [26, 385] on icon at bounding box center [23, 416] width 11 height 11
click at [24, 385] on icon at bounding box center [24, 416] width 7 height 7
click at [570, 385] on icon at bounding box center [566, 461] width 11 height 11
click at [34, 385] on div "Pen" at bounding box center [34, 461] width 12 height 7
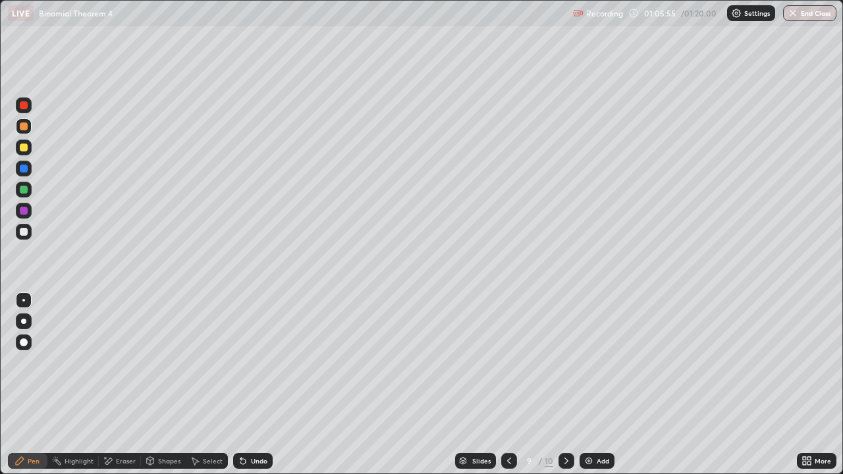
click at [24, 146] on div at bounding box center [24, 148] width 8 height 8
click at [26, 231] on div at bounding box center [24, 232] width 8 height 8
click at [509, 385] on icon at bounding box center [509, 461] width 11 height 11
click at [567, 385] on icon at bounding box center [567, 461] width 4 height 7
click at [822, 14] on button "End Class" at bounding box center [811, 13] width 52 height 16
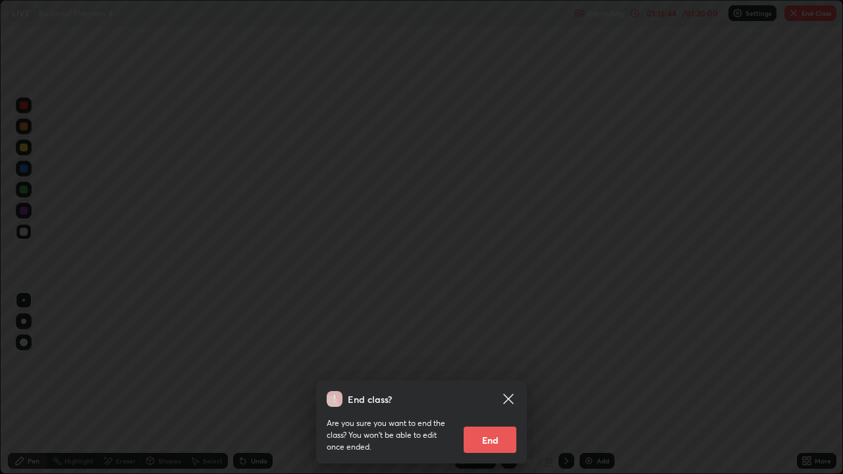
click at [498, 385] on button "End" at bounding box center [490, 440] width 53 height 26
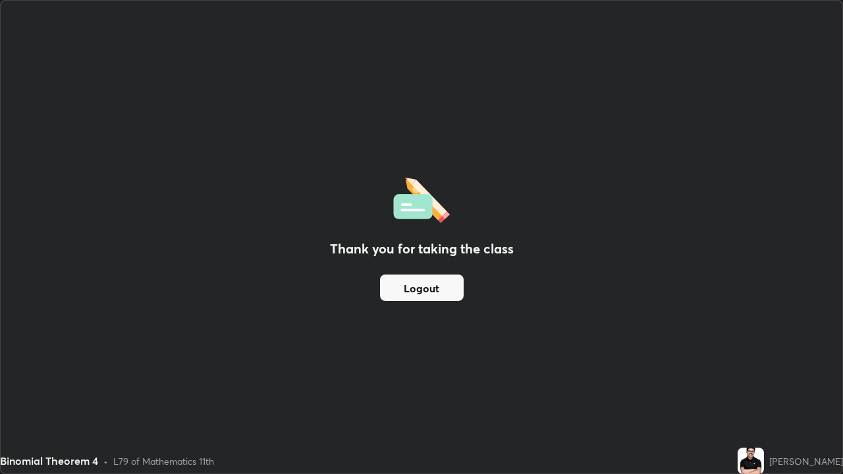
click at [441, 291] on button "Logout" at bounding box center [422, 288] width 84 height 26
click at [443, 291] on button "Logout" at bounding box center [422, 288] width 84 height 26
